Goal: Book appointment/travel/reservation

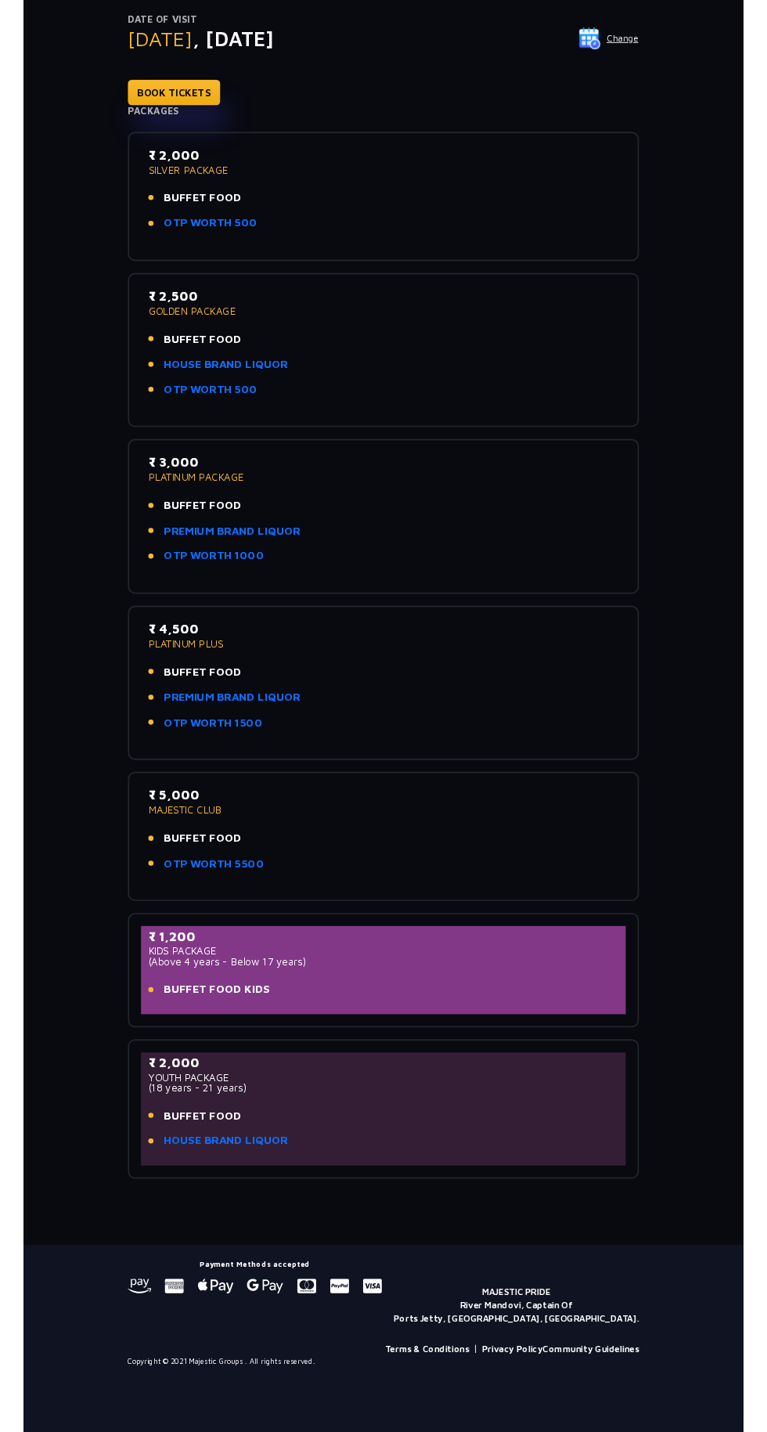
scroll to position [236, 0]
